Goal: Navigation & Orientation: Find specific page/section

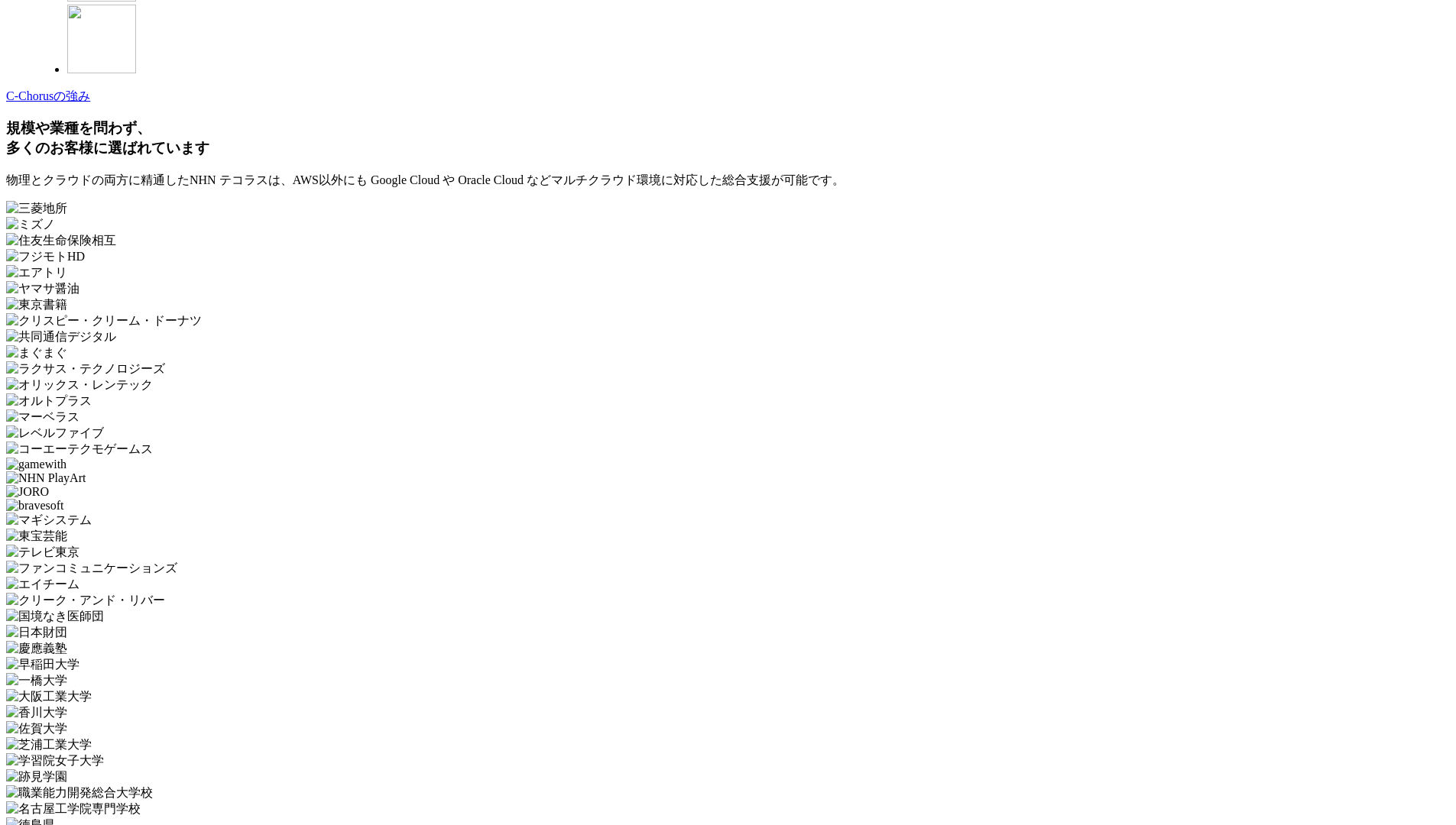
scroll to position [4576, 0]
